Goal: Task Accomplishment & Management: Use online tool/utility

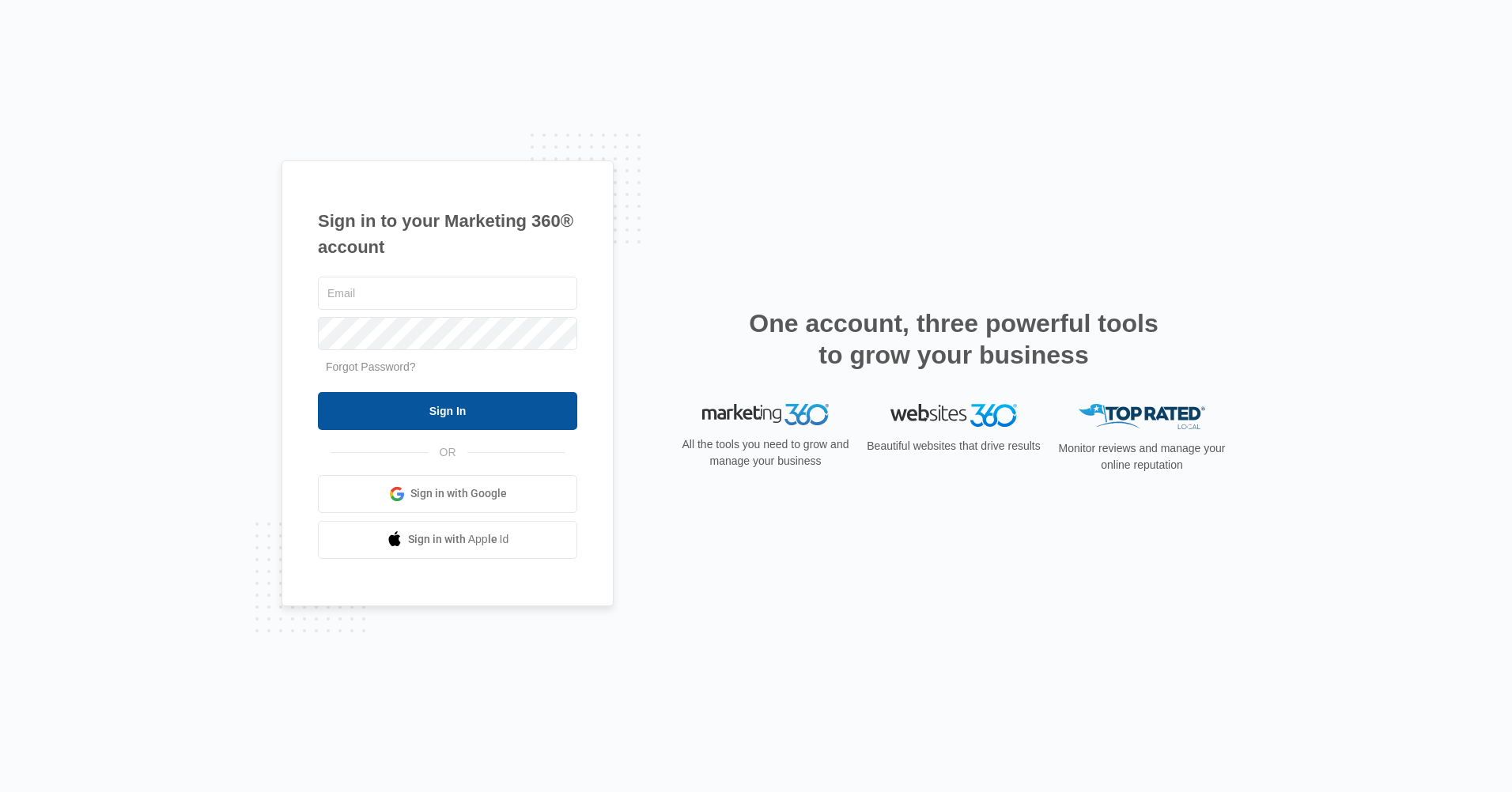
type input "[EMAIL_ADDRESS][DOMAIN_NAME]"
click at [461, 410] on input "Sign In" at bounding box center [447, 411] width 259 height 38
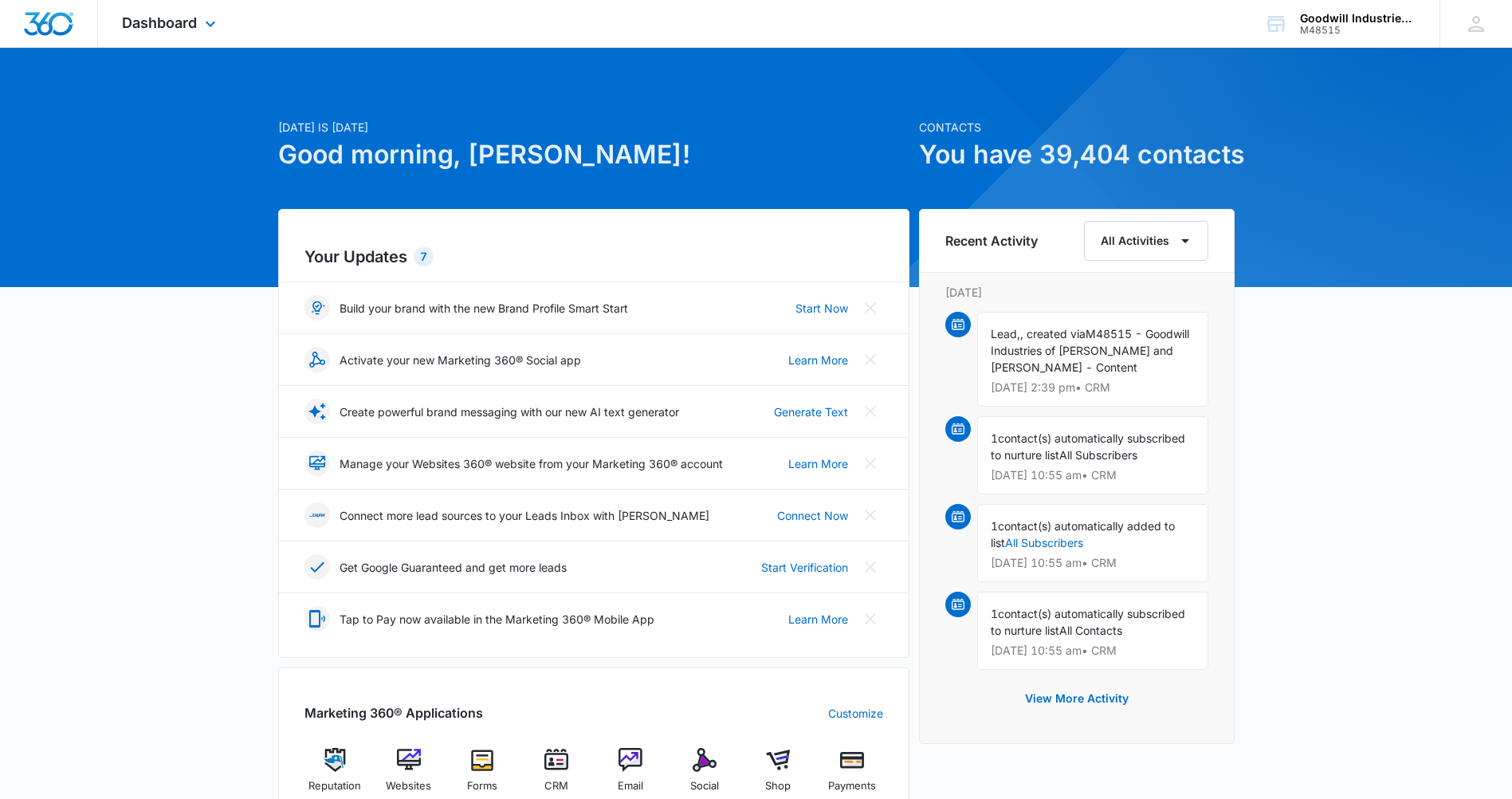
click at [197, 31] on div "Dashboard Apps Reputation Websites Forms CRM Email Social Shop Payments POS Con…" at bounding box center [171, 23] width 146 height 47
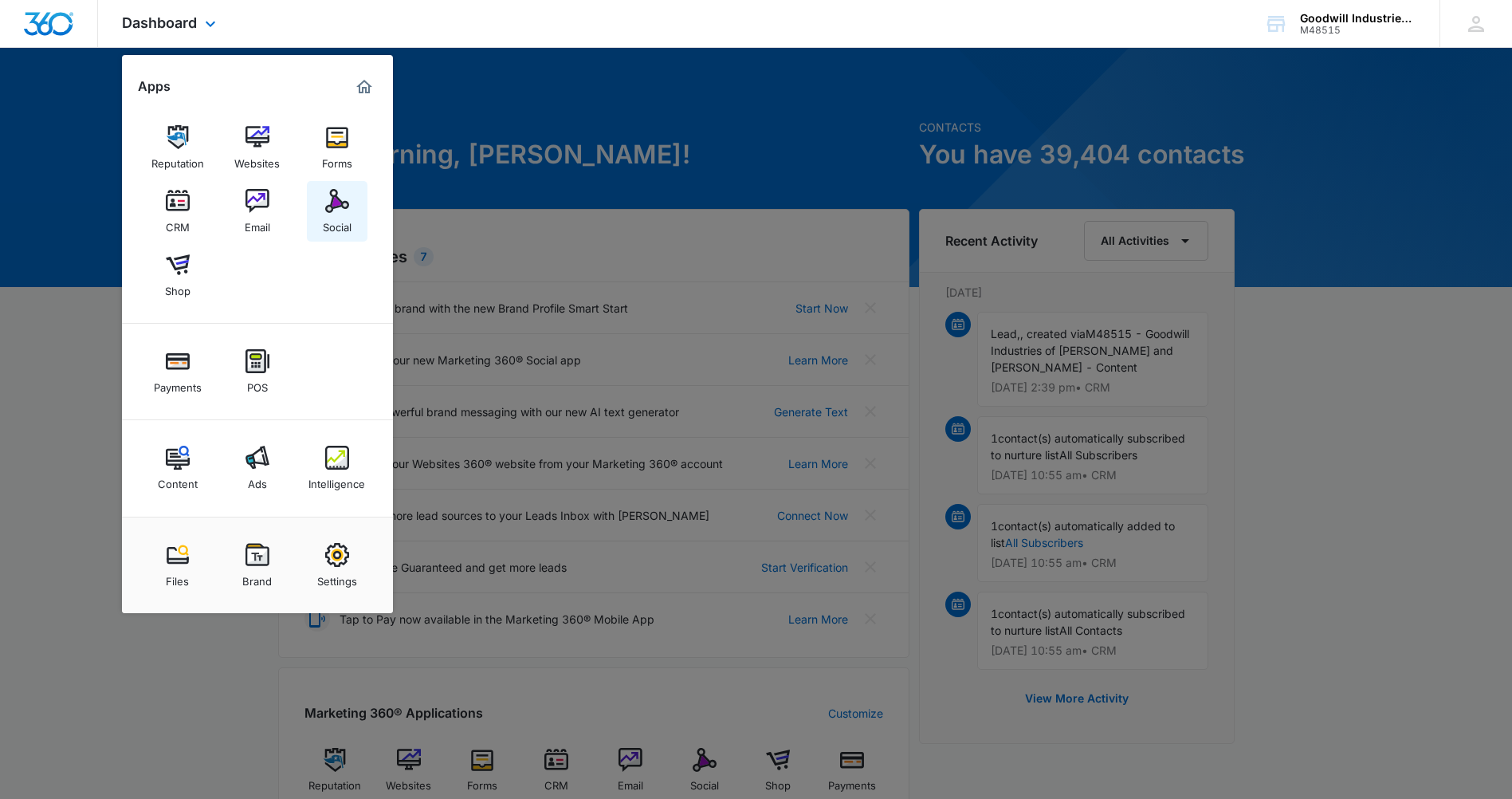
click at [356, 210] on link "Social" at bounding box center [337, 212] width 61 height 61
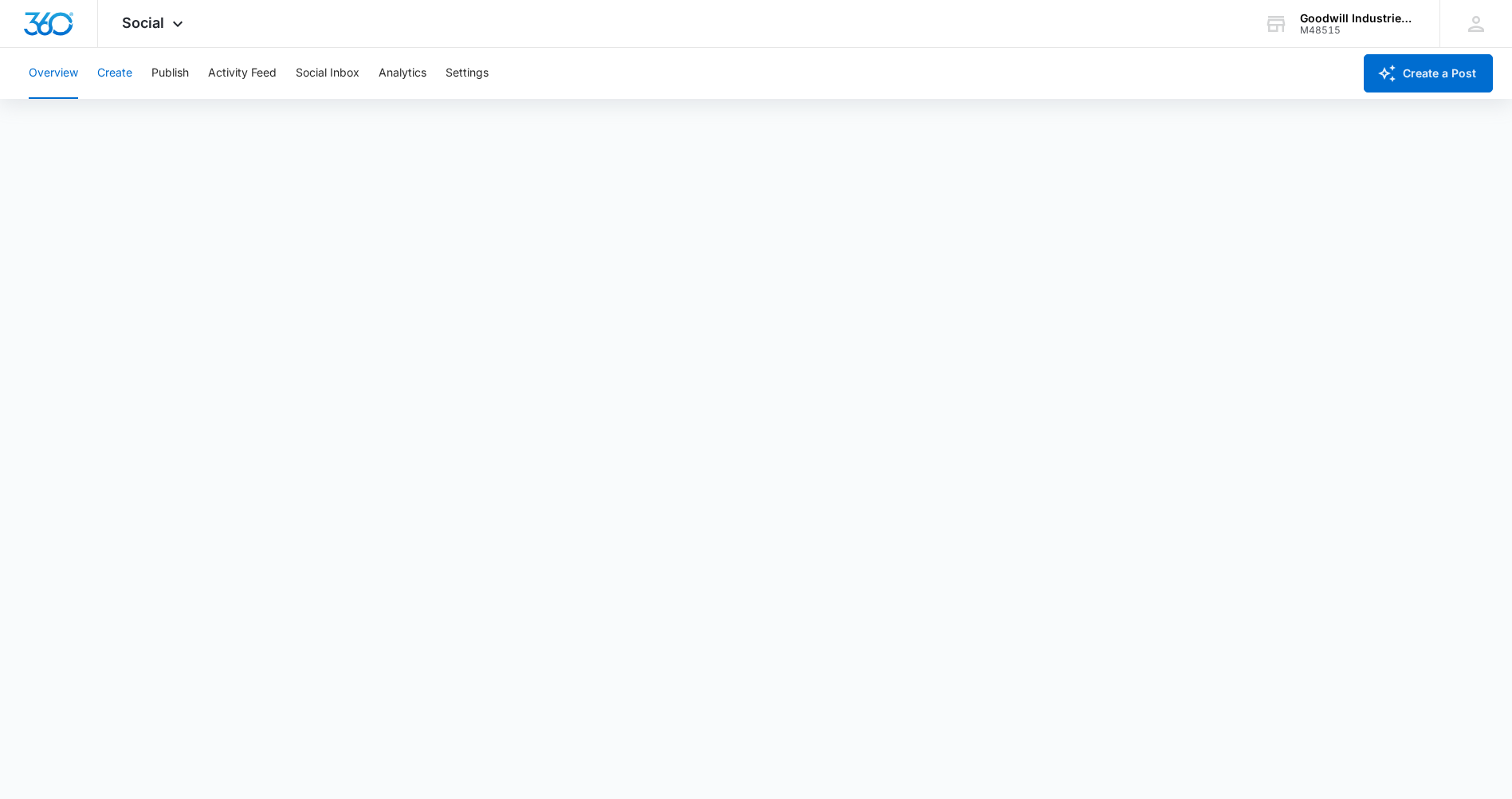
click at [124, 83] on button "Create" at bounding box center [114, 73] width 35 height 51
click at [170, 74] on button "Publish" at bounding box center [170, 73] width 37 height 51
click at [133, 22] on span "Social" at bounding box center [143, 23] width 42 height 17
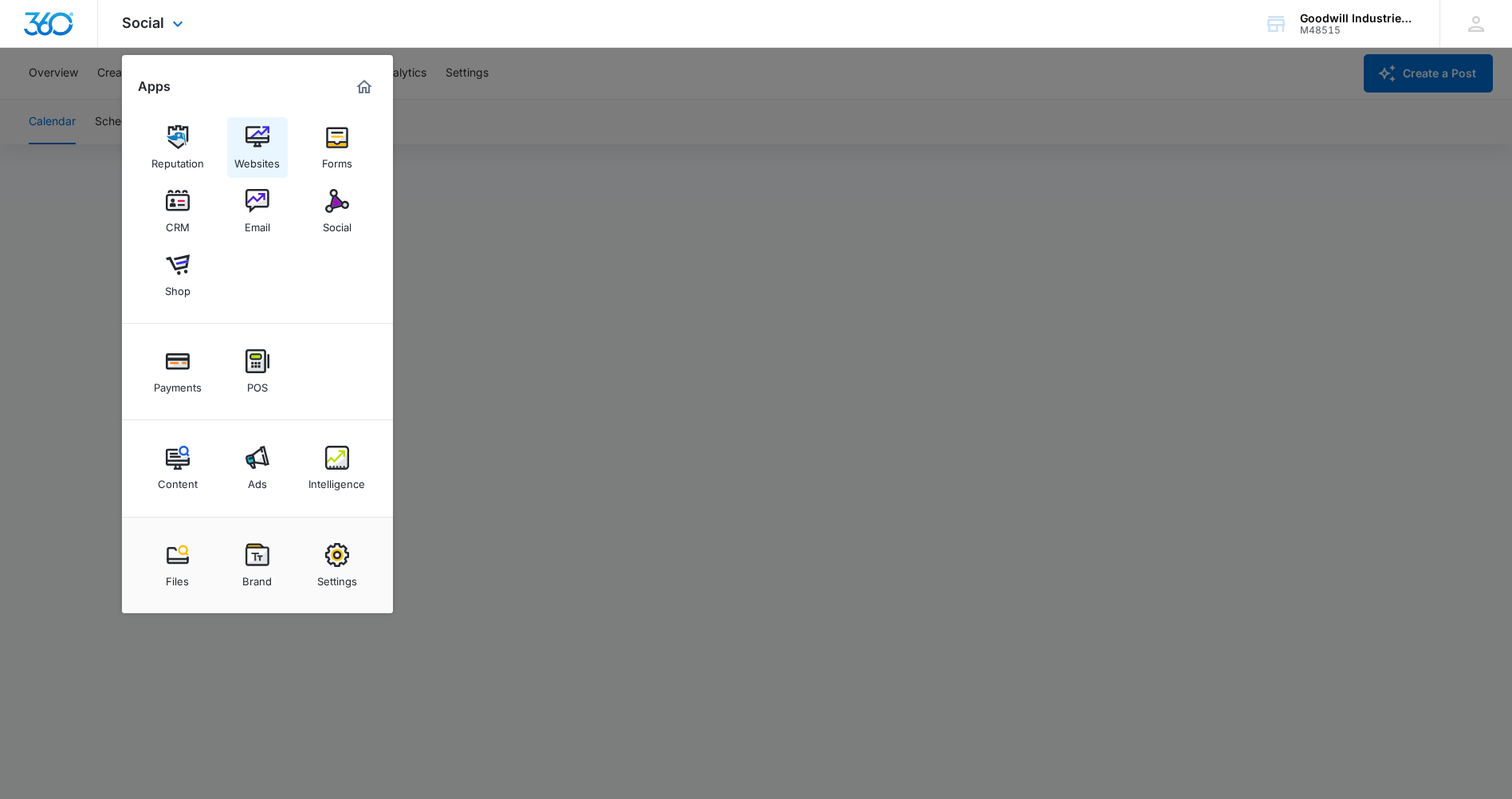
click at [262, 142] on img at bounding box center [257, 136] width 24 height 24
